Goal: Use online tool/utility: Utilize a website feature to perform a specific function

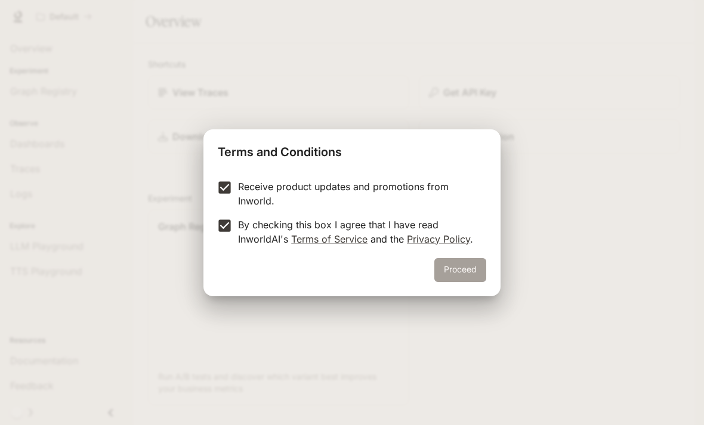
click at [443, 278] on button "Proceed" at bounding box center [460, 270] width 52 height 24
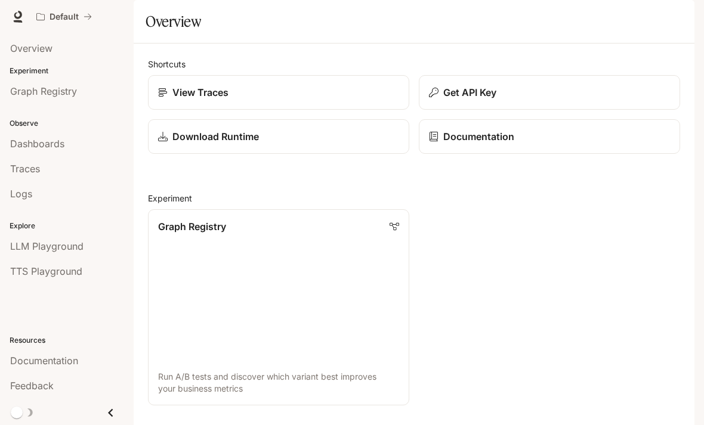
click at [19, 70] on p "Experiment" at bounding box center [67, 71] width 134 height 11
click at [11, 58] on link "Overview" at bounding box center [67, 48] width 124 height 23
click at [23, 71] on p "Experiment" at bounding box center [67, 71] width 134 height 11
click at [78, 21] on p "Default" at bounding box center [64, 17] width 29 height 10
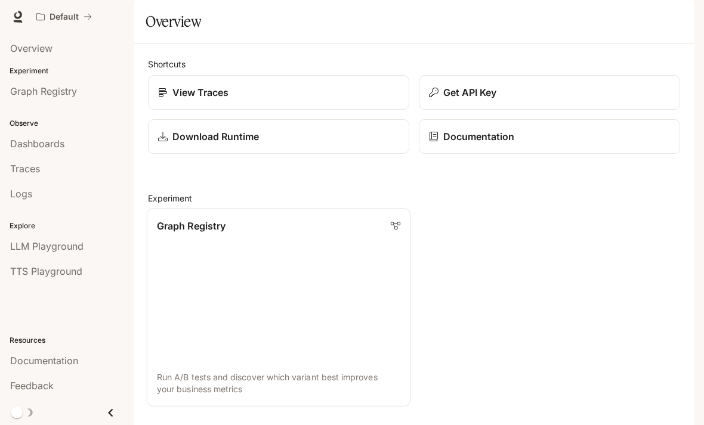
click at [167, 219] on p "Graph Registry" at bounding box center [191, 226] width 69 height 14
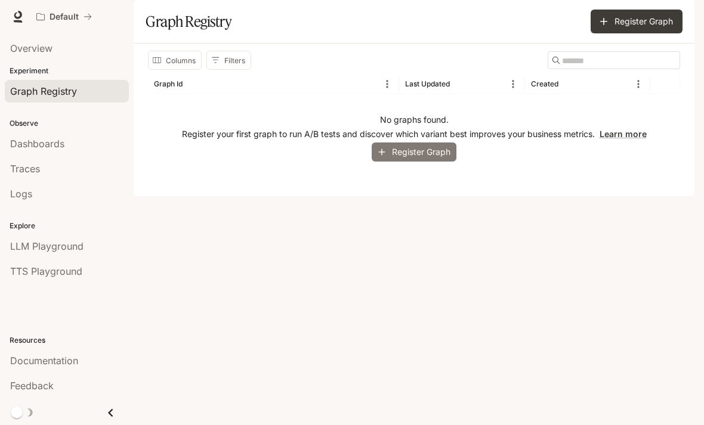
click at [433, 162] on button "Register Graph" at bounding box center [414, 153] width 85 height 20
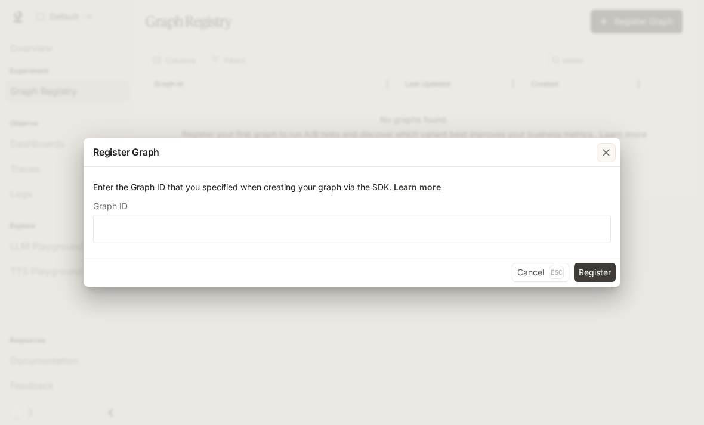
click at [606, 154] on icon "button" at bounding box center [606, 152] width 7 height 7
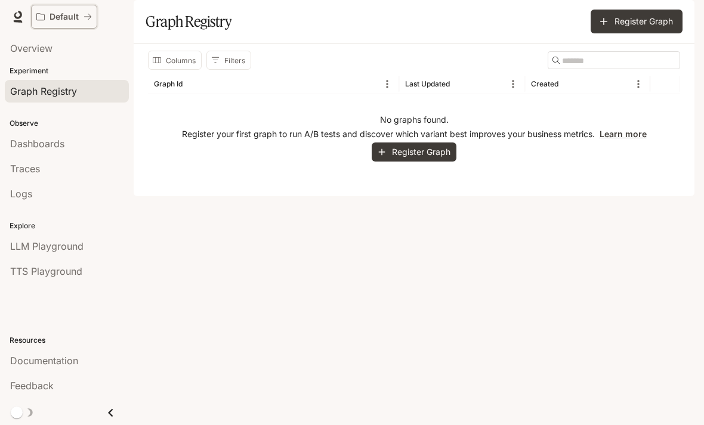
click at [54, 16] on p "Default" at bounding box center [64, 17] width 29 height 10
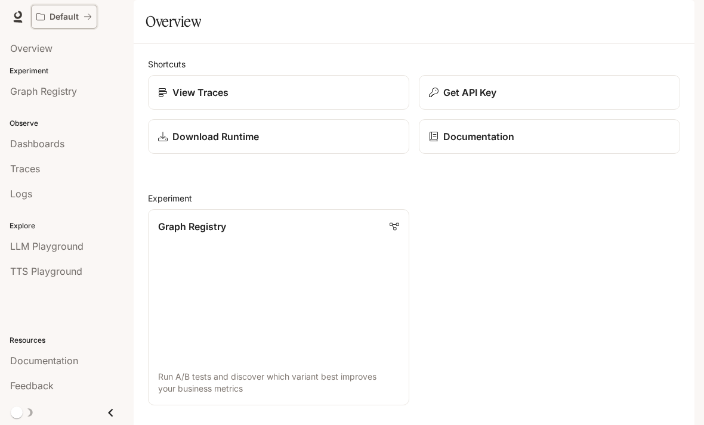
click at [54, 17] on p "Default" at bounding box center [64, 17] width 29 height 10
click at [16, 23] on link at bounding box center [18, 16] width 17 height 17
click at [23, 47] on span "Overview" at bounding box center [31, 48] width 42 height 14
click at [24, 49] on span "Overview" at bounding box center [31, 48] width 42 height 14
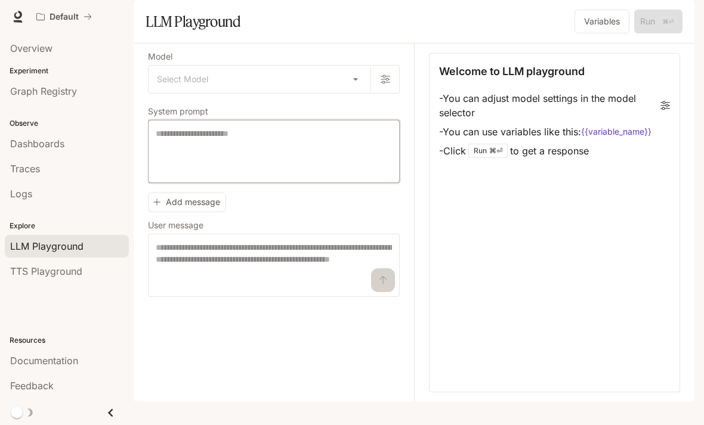
click at [285, 175] on textarea at bounding box center [274, 152] width 236 height 48
click at [278, 175] on textarea "**********" at bounding box center [274, 152] width 236 height 48
type textarea "**********"
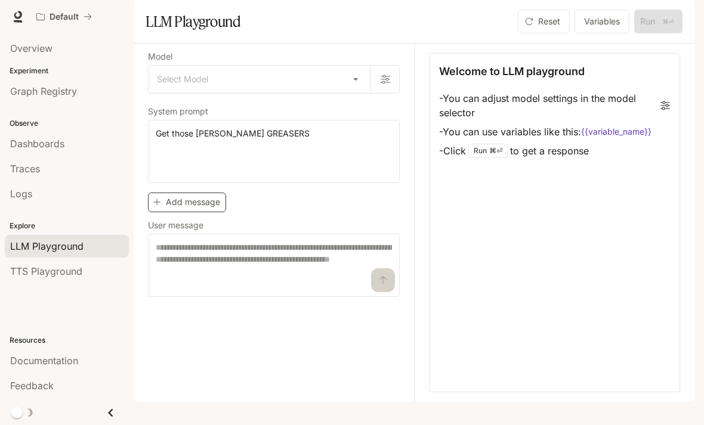
click at [217, 212] on button "Add message" at bounding box center [187, 203] width 78 height 20
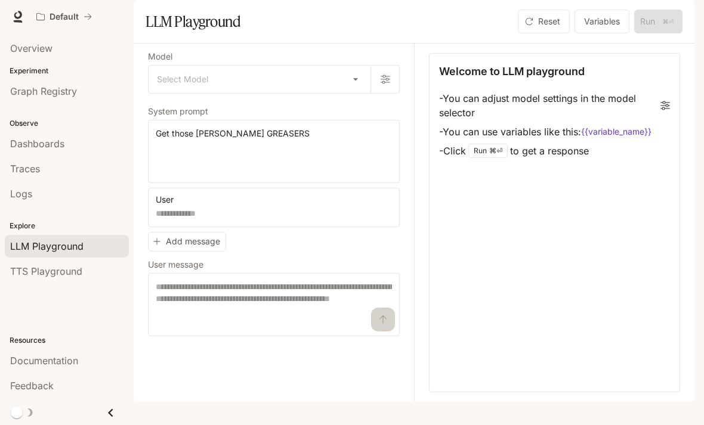
click at [483, 158] on div "Run ⌘⏎" at bounding box center [487, 151] width 39 height 14
click at [485, 158] on div "Run ⌘⏎" at bounding box center [487, 151] width 39 height 14
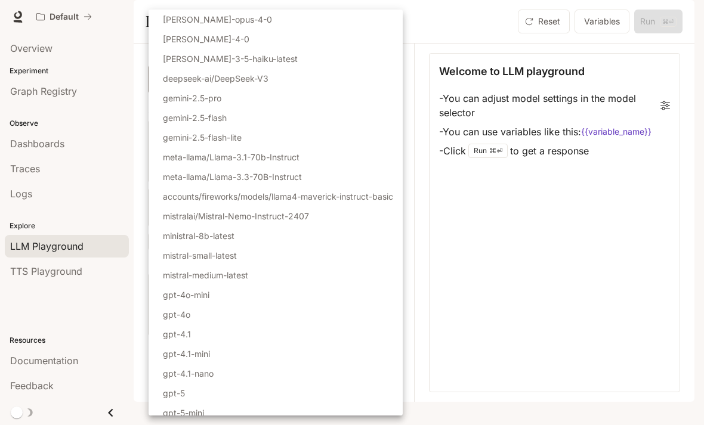
click at [347, 123] on body "**********" at bounding box center [352, 212] width 704 height 425
click at [247, 85] on li "deepseek-ai/DeepSeek-V3" at bounding box center [276, 79] width 254 height 20
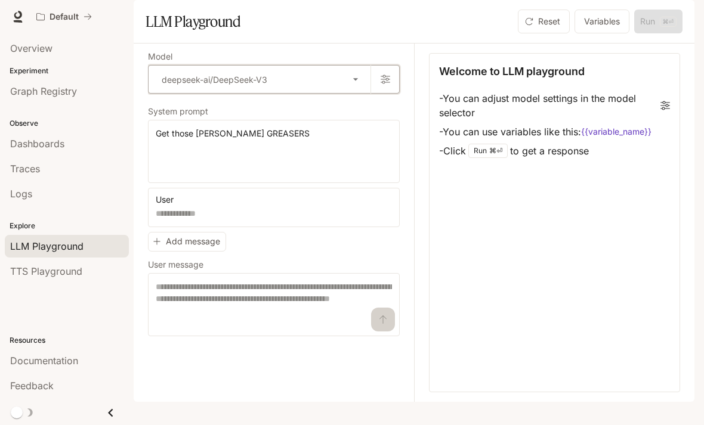
type input "**********"
click at [486, 158] on div "Run ⌘⏎" at bounding box center [487, 151] width 39 height 14
